Goal: Information Seeking & Learning: Learn about a topic

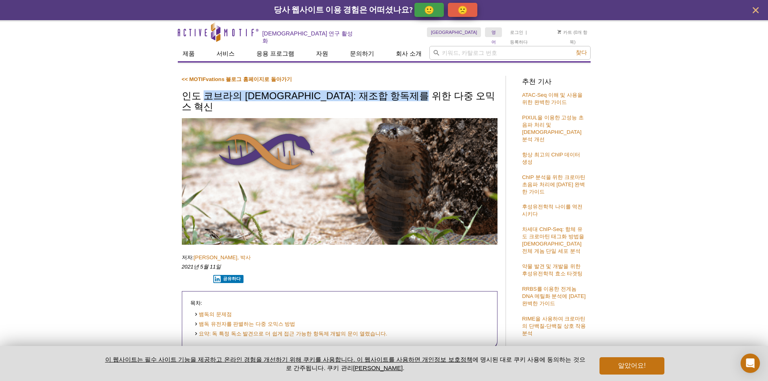
drag, startPoint x: 205, startPoint y: 96, endPoint x: 475, endPoint y: 90, distance: 269.8
click at [475, 91] on h1 "인도 코브라의 [DEMOGRAPHIC_DATA]: 재조합 항독제를 위한 다중 오믹스 혁신" at bounding box center [340, 102] width 316 height 22
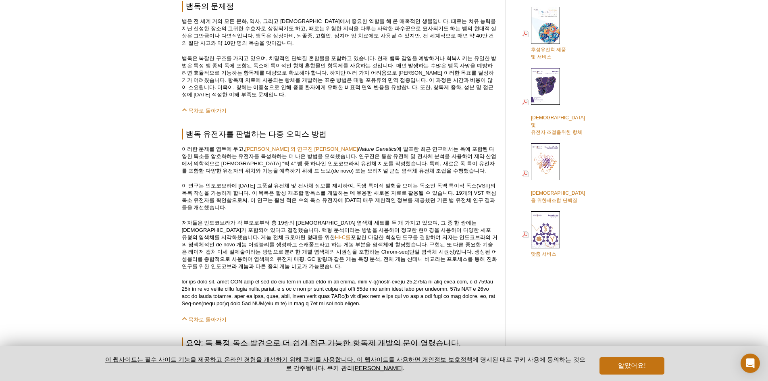
scroll to position [403, 0]
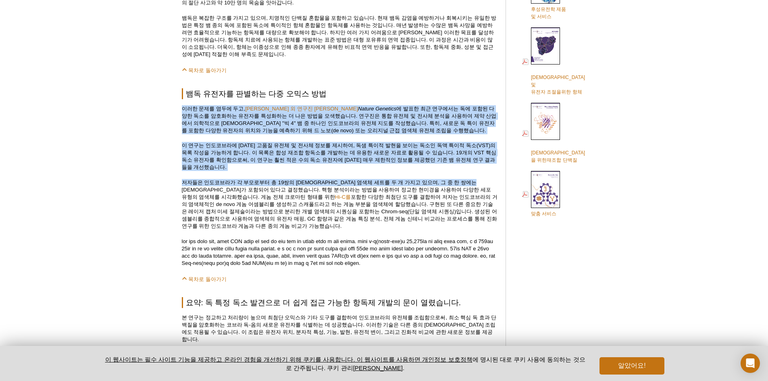
drag, startPoint x: 181, startPoint y: 90, endPoint x: 478, endPoint y: 146, distance: 302.4
click at [478, 146] on div "<< MOTIFvations 블로그 홈페이지로 돌아가기 인도 코브라의 [DEMOGRAPHIC_DATA]: 재조합 항독제를 위한 다중 오믹스 혁…" at bounding box center [346, 186] width 336 height 1036
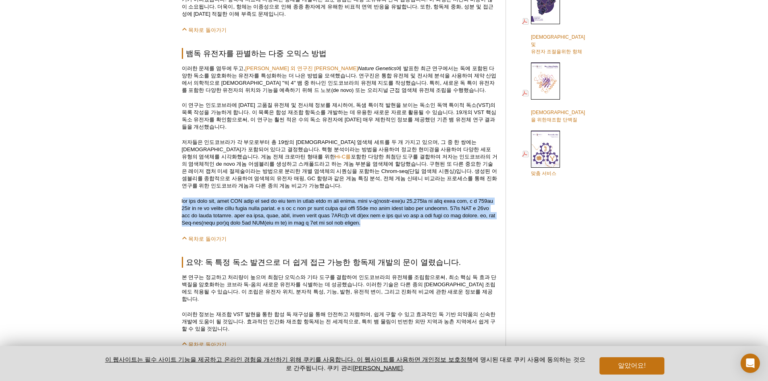
drag, startPoint x: 187, startPoint y: 170, endPoint x: 473, endPoint y: 206, distance: 288.1
click at [473, 206] on p at bounding box center [340, 212] width 316 height 29
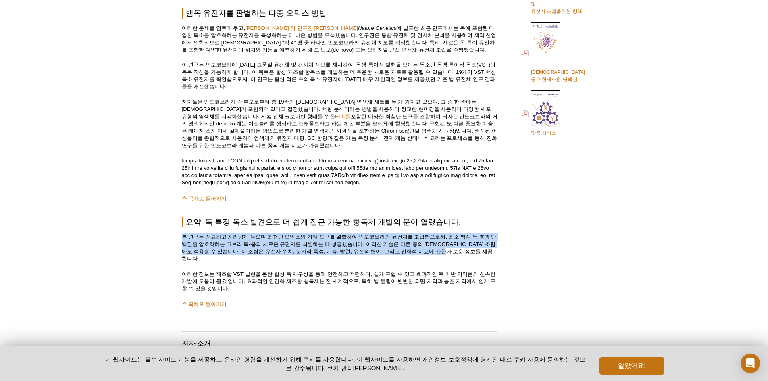
drag, startPoint x: 174, startPoint y: 215, endPoint x: 446, endPoint y: 229, distance: 272.9
click at [446, 229] on div "Active Motif Logo [DEMOGRAPHIC_DATA] 연구 활성화 0 찾다 콘텐츠로 건너뛰기 Active Motif Logo [D…" at bounding box center [384, 123] width 768 height 1175
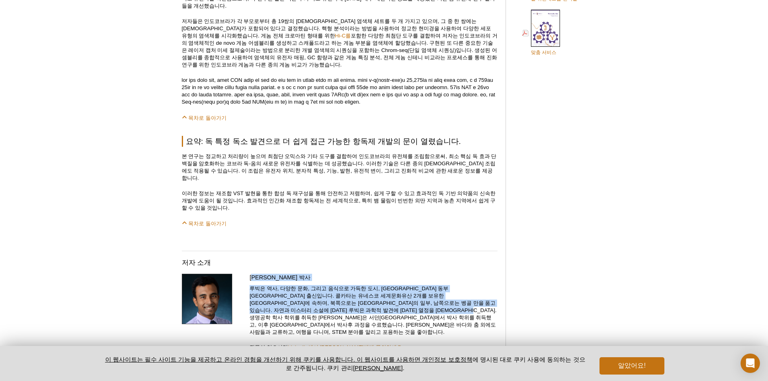
drag, startPoint x: 252, startPoint y: 253, endPoint x: 444, endPoint y: 283, distance: 193.4
click at [444, 283] on div "[PERSON_NAME] 박사 [PERSON_NAME]은 역사, 다양한 문화, 그리고 음식으로 가득한 도시, [GEOGRAPHIC_DATA] …" at bounding box center [374, 316] width 248 height 85
click at [444, 285] on font "루빅은 역사, 다양한 문화, 그리고 음식으로 가득한 도시, [GEOGRAPHIC_DATA] 동부 [GEOGRAPHIC_DATA] 출신입니다. …" at bounding box center [373, 310] width 247 height 50
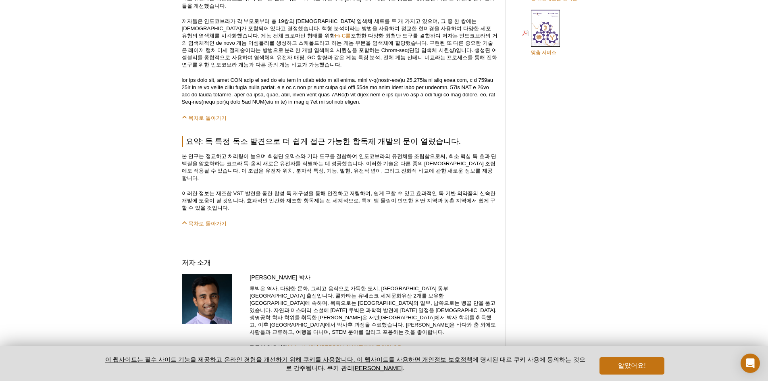
scroll to position [403, 0]
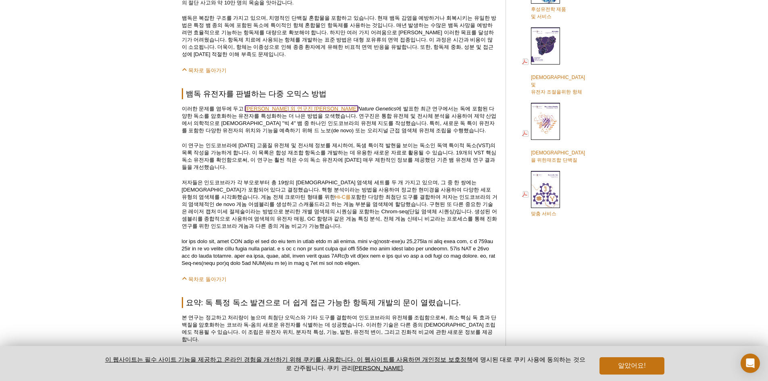
click at [290, 106] on font "[PERSON_NAME] 외 연구진 [PERSON_NAME]" at bounding box center [301, 109] width 113 height 6
